Goal: Obtain resource: Obtain resource

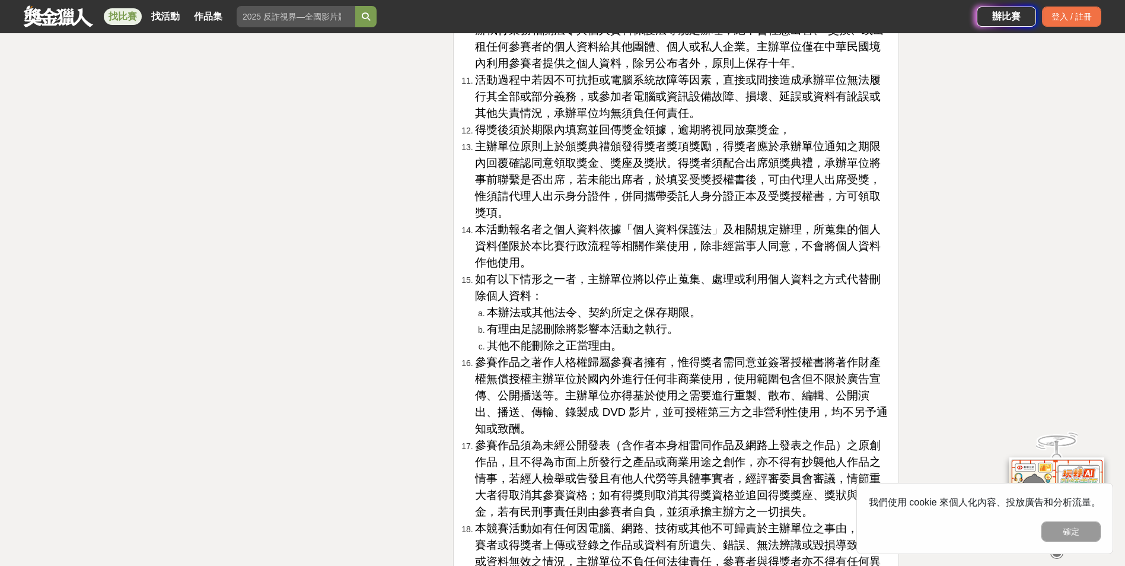
scroll to position [2092, 0]
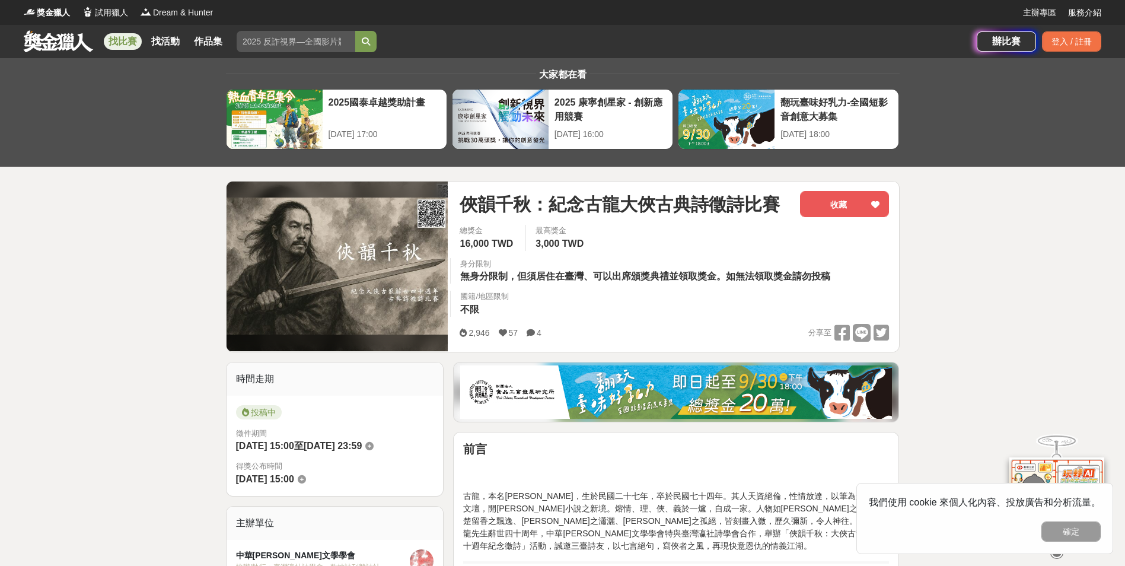
click at [1093, 537] on button "確定" at bounding box center [1070, 531] width 59 height 20
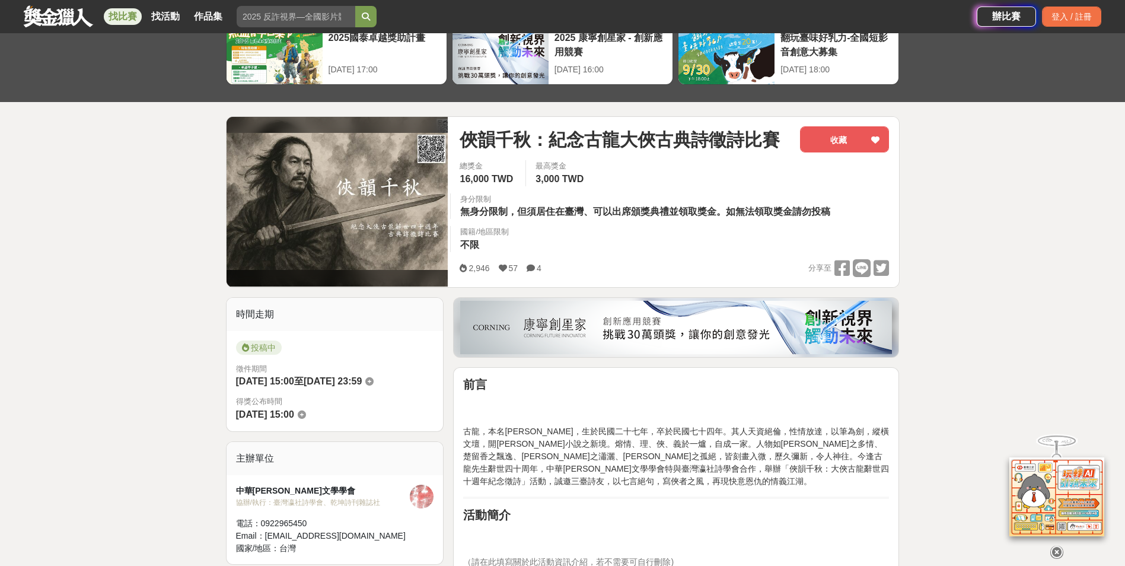
scroll to position [59, 0]
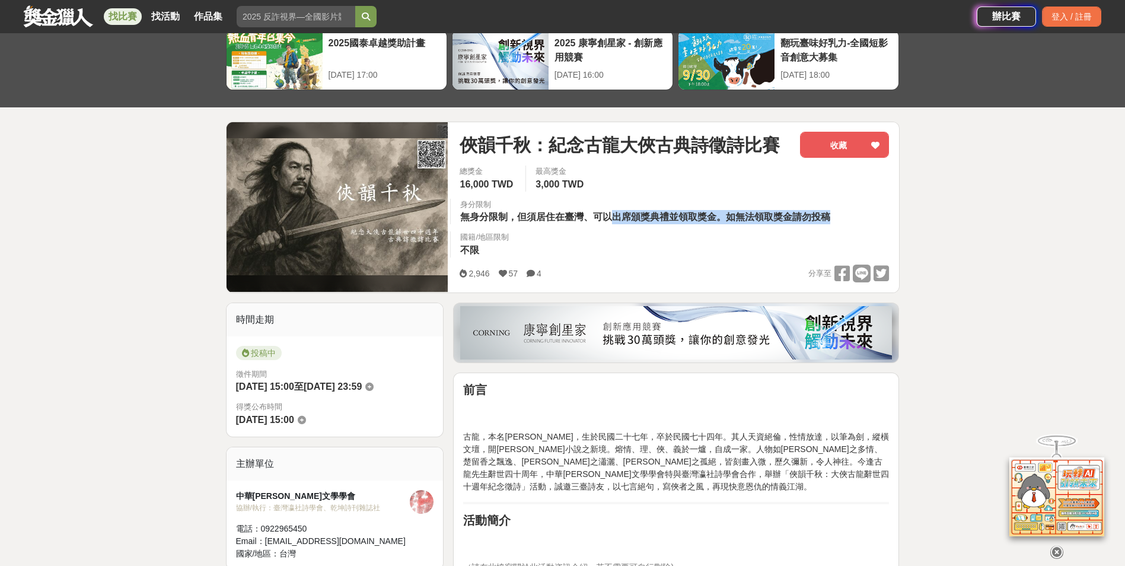
drag, startPoint x: 617, startPoint y: 216, endPoint x: 832, endPoint y: 225, distance: 215.4
click at [832, 225] on div "總獎金 16,000 TWD 最高獎金 3,000 TWD 身分限制 無身分限制，但須居住在臺灣、可以出席頒獎典禮並領取獎金。如無法領取獎金請勿投稿 國籍/地…" at bounding box center [674, 214] width 448 height 99
click at [679, 423] on p at bounding box center [676, 412] width 426 height 25
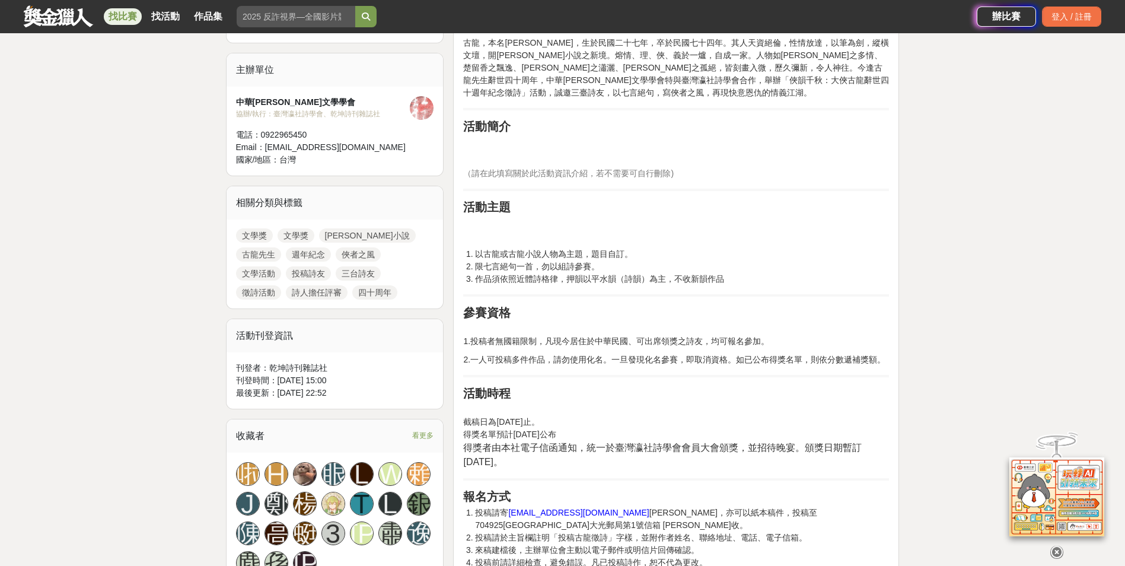
scroll to position [474, 0]
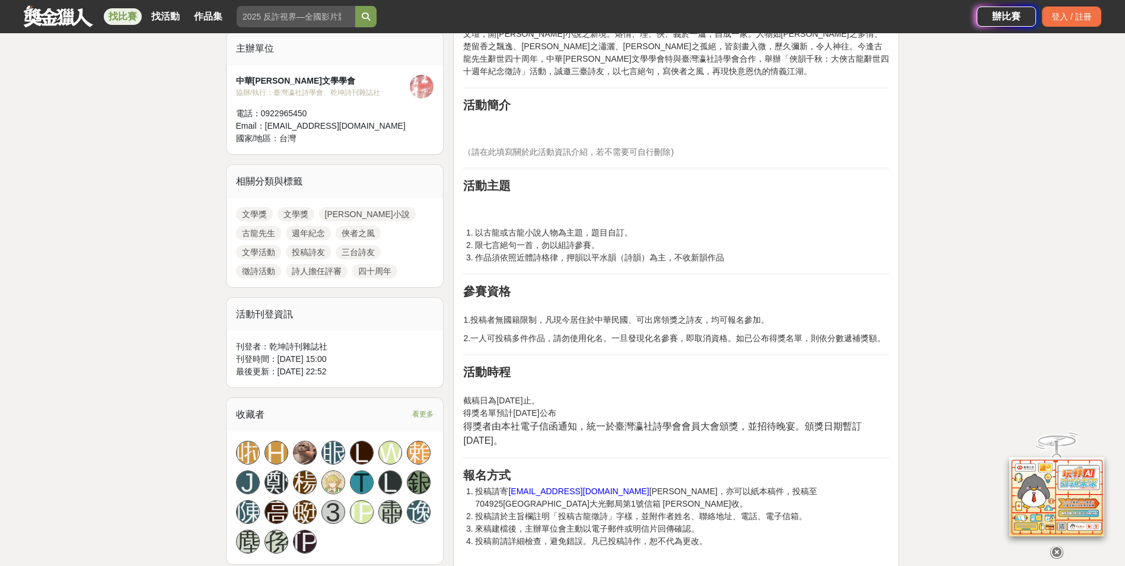
drag, startPoint x: 462, startPoint y: 232, endPoint x: 829, endPoint y: 274, distance: 369.4
drag, startPoint x: 829, startPoint y: 274, endPoint x: 738, endPoint y: 311, distance: 97.7
click at [738, 311] on p "1.投稿者無國籍限制，凡現今居住於中華民國、可出席領獎之詩友，均可報名參加。" at bounding box center [676, 313] width 426 height 25
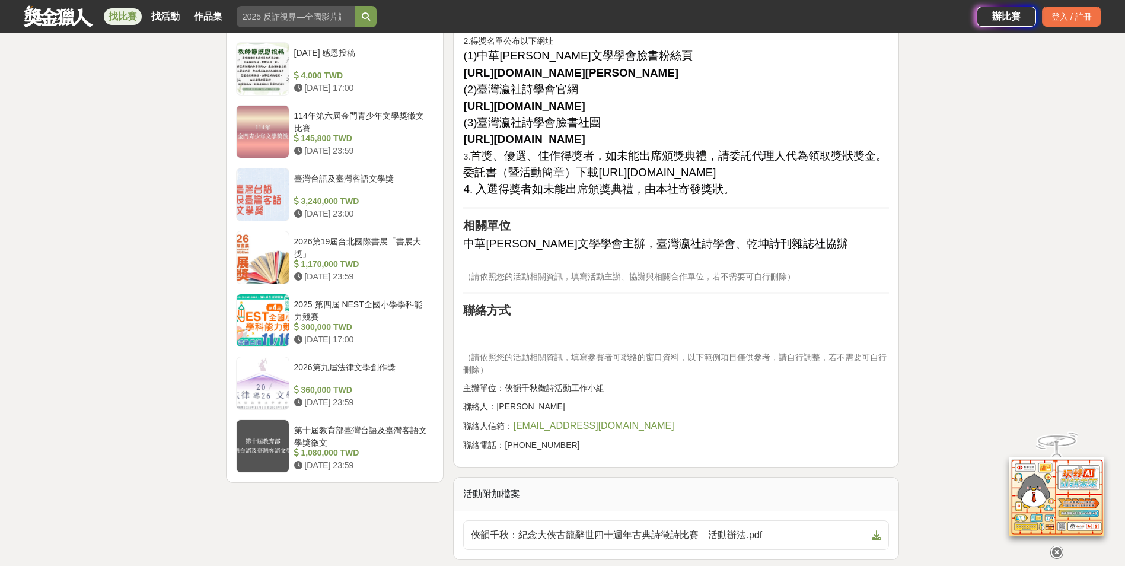
scroll to position [1660, 0]
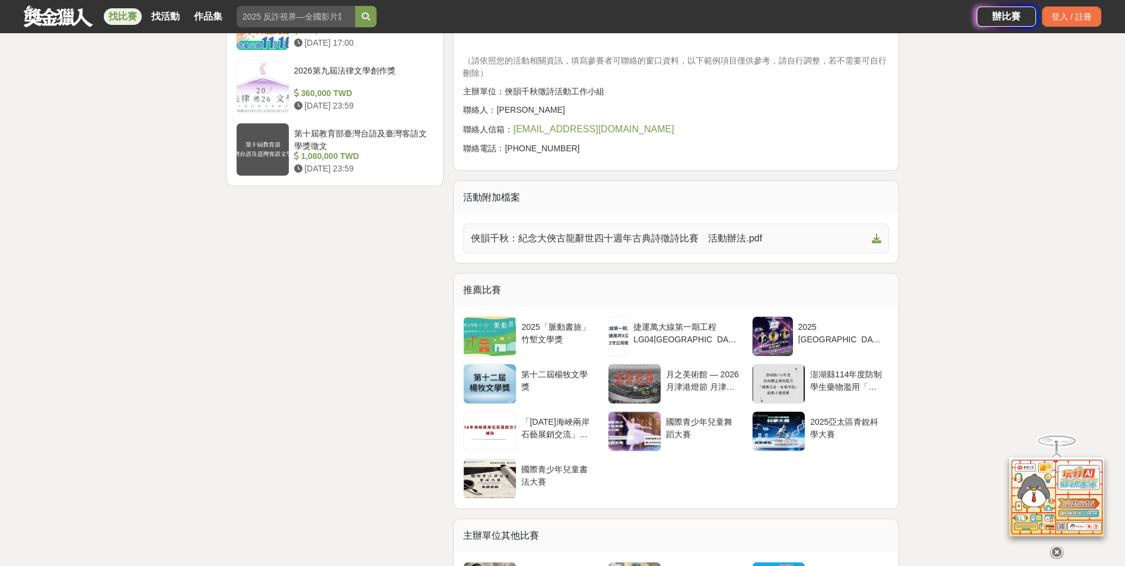
click at [706, 245] on span "俠韻千秋：紀念大俠古龍辭世四十週年古典詩徵詩比賽　活動辦法.pdf" at bounding box center [669, 238] width 396 height 14
